Goal: Transaction & Acquisition: Purchase product/service

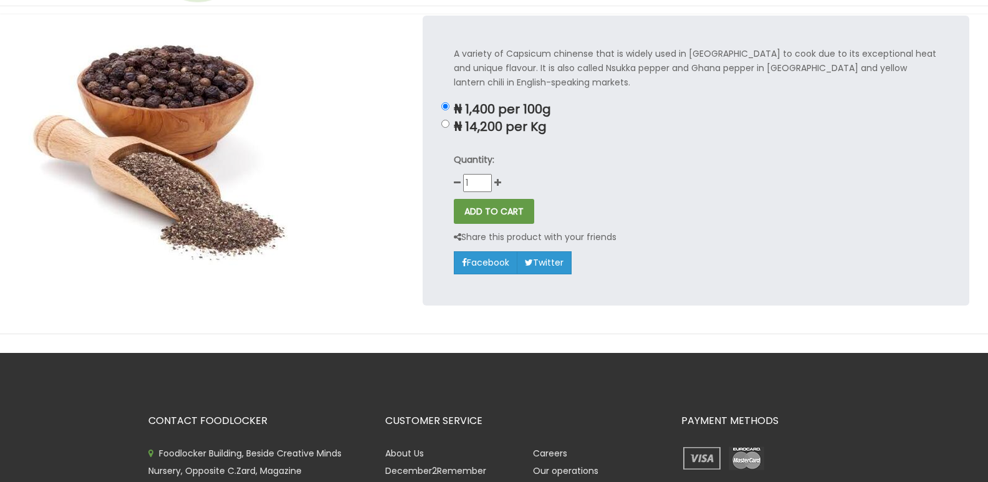
scroll to position [62, 0]
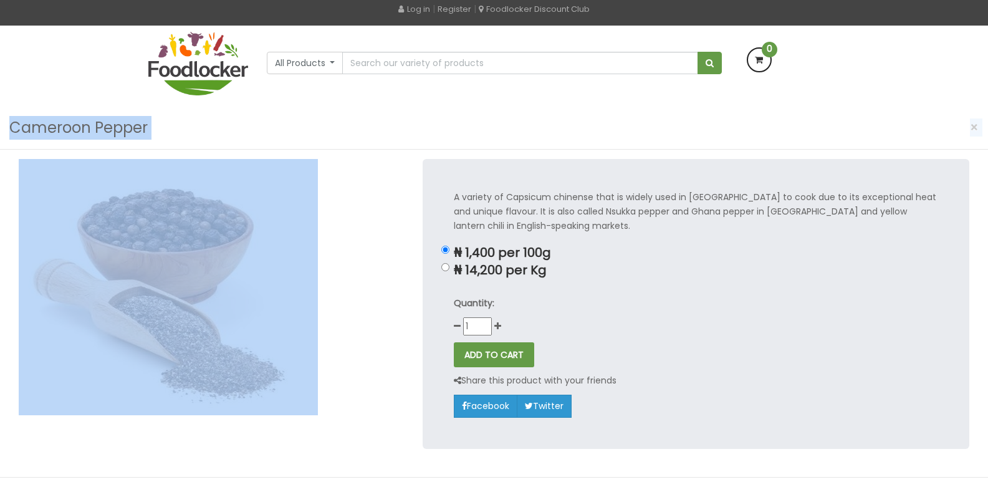
drag, startPoint x: 9, startPoint y: 123, endPoint x: 193, endPoint y: 292, distance: 249.3
click at [191, 292] on div "Lagos and Ogun deliveries will be done on Thursdays | Live Cow, Beef and Cow-sh…" at bounding box center [494, 392] width 988 height 909
click at [367, 272] on div at bounding box center [211, 313] width 404 height 308
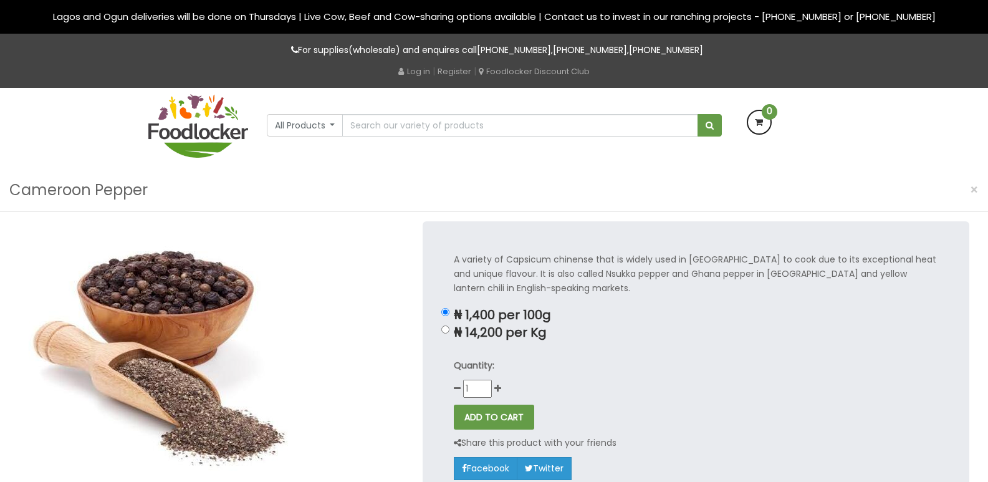
scroll to position [0, 0]
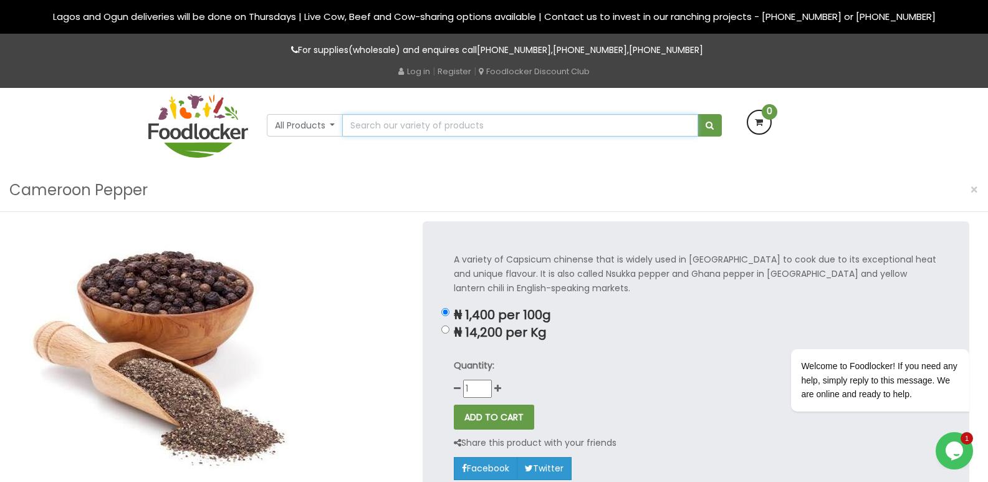
click at [380, 126] on input "text" at bounding box center [519, 125] width 355 height 22
type input "black papper"
click at [699, 125] on button "submit" at bounding box center [710, 125] width 24 height 22
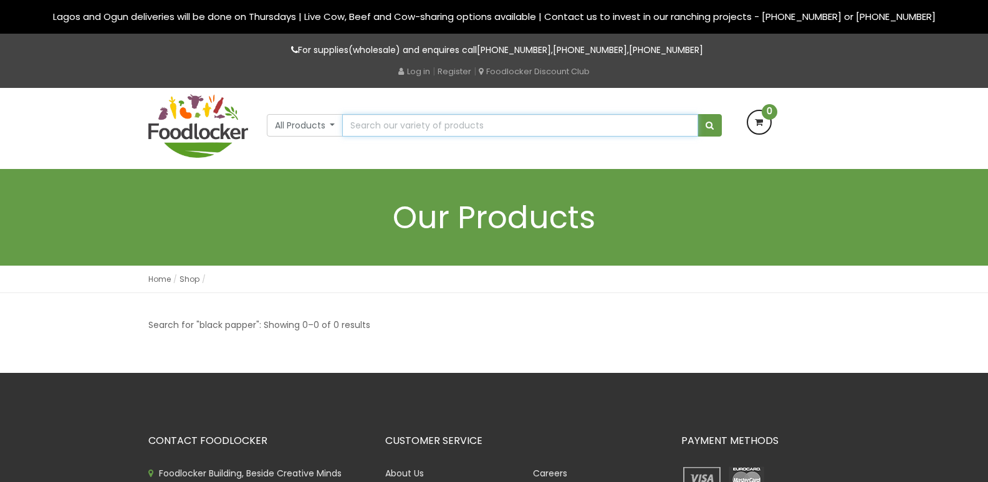
click at [446, 124] on input "text" at bounding box center [519, 125] width 355 height 22
